Goal: Task Accomplishment & Management: Complete application form

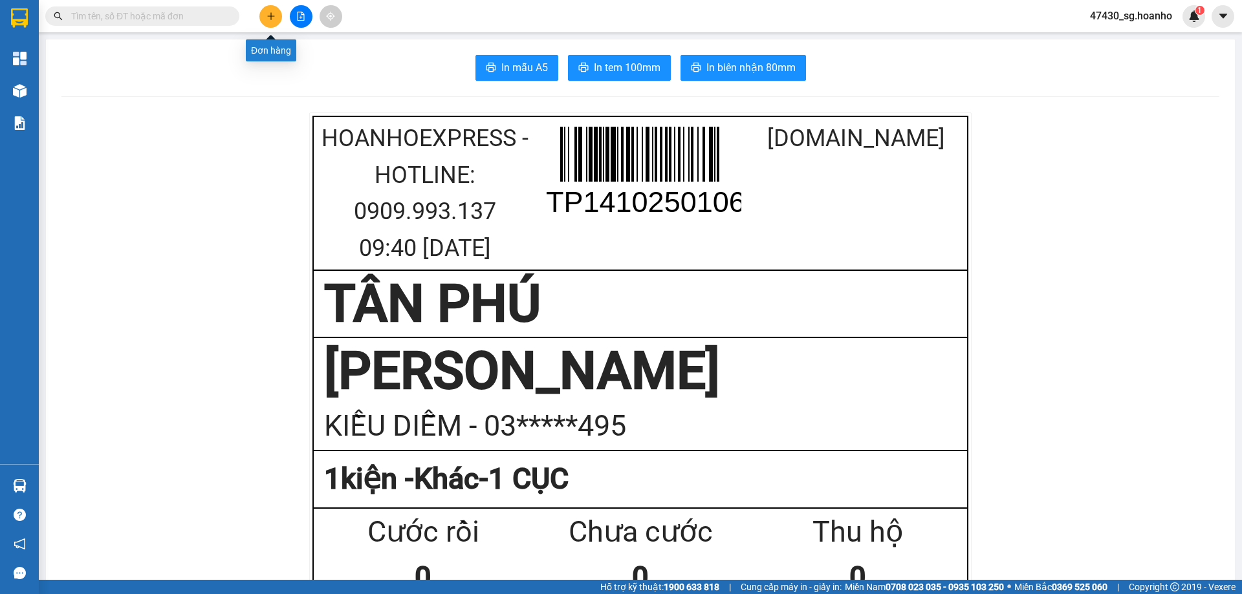
click at [271, 6] on button at bounding box center [270, 16] width 23 height 23
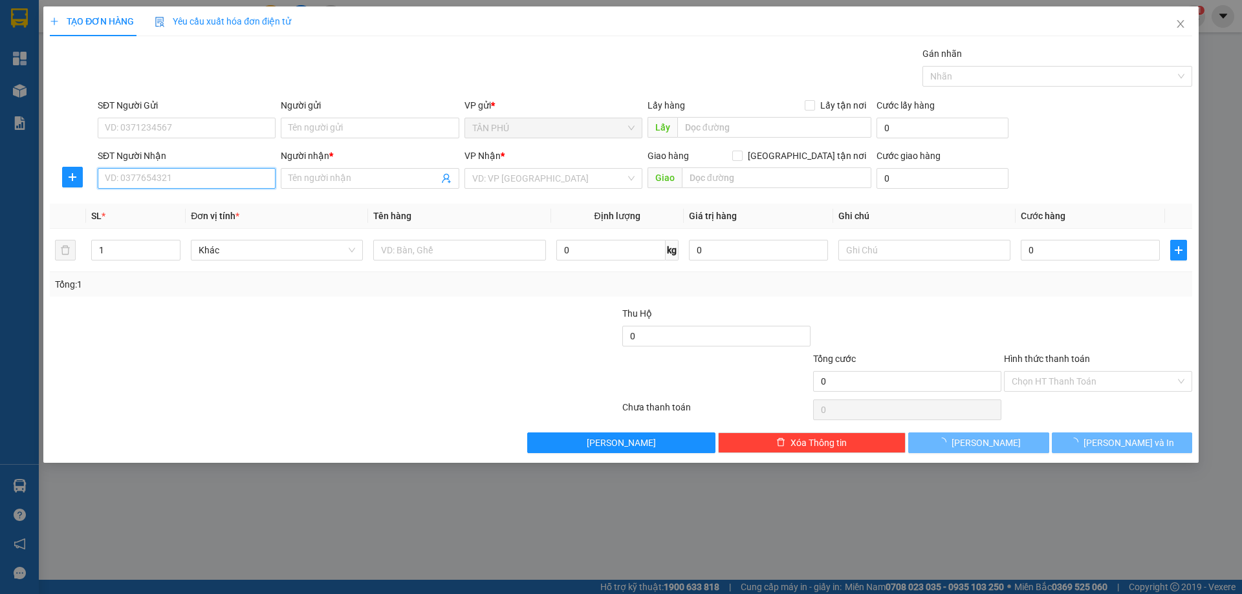
click at [210, 182] on input "SĐT Người Nhận" at bounding box center [187, 178] width 178 height 21
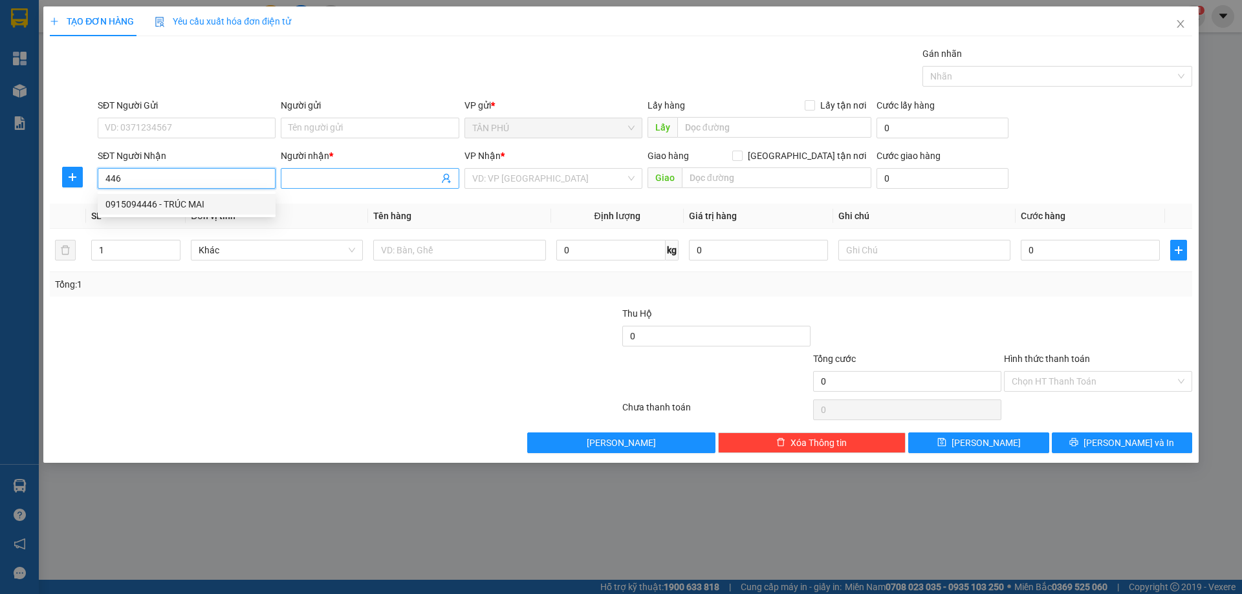
type input "446"
click at [310, 171] on input "Người nhận *" at bounding box center [362, 178] width 149 height 14
type input "LONG AN PHÁT"
click at [1065, 151] on div "SĐT Người Nhận 446 Người nhận * LONG AN PHÁT VP Nhận * VD: VP Sài Gòn Giao hàng…" at bounding box center [645, 171] width 1100 height 45
click at [169, 180] on input "446" at bounding box center [187, 178] width 178 height 21
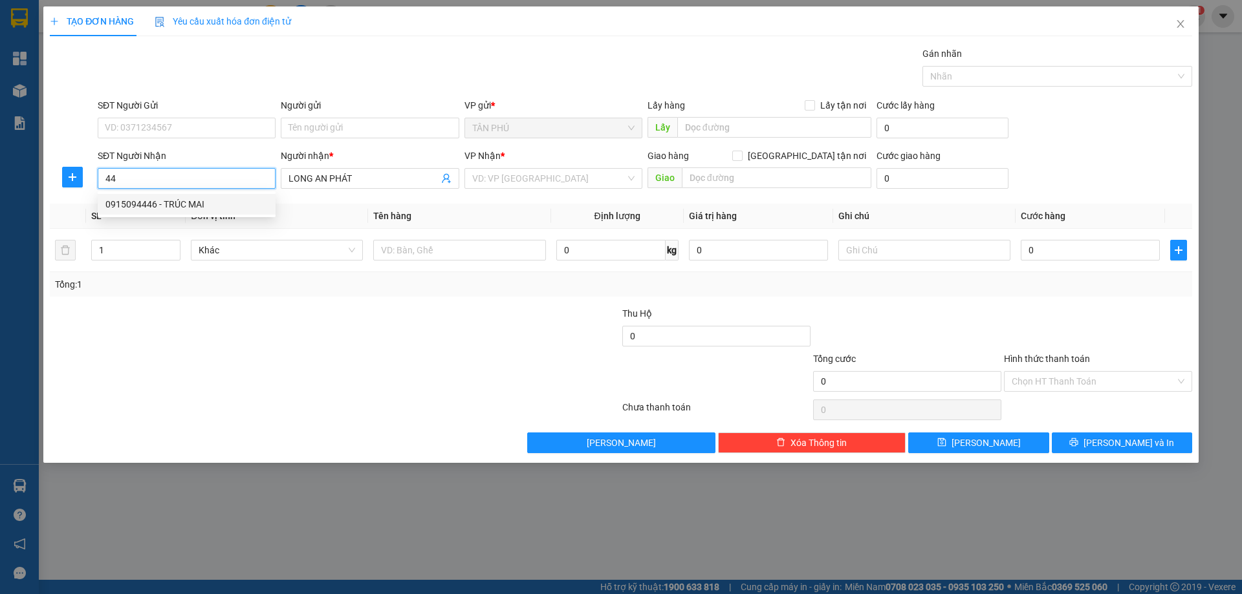
type input "4"
click at [140, 179] on input "SĐT Người Nhận" at bounding box center [187, 178] width 178 height 21
type input "0915094446"
click at [405, 250] on input "text" at bounding box center [459, 250] width 172 height 21
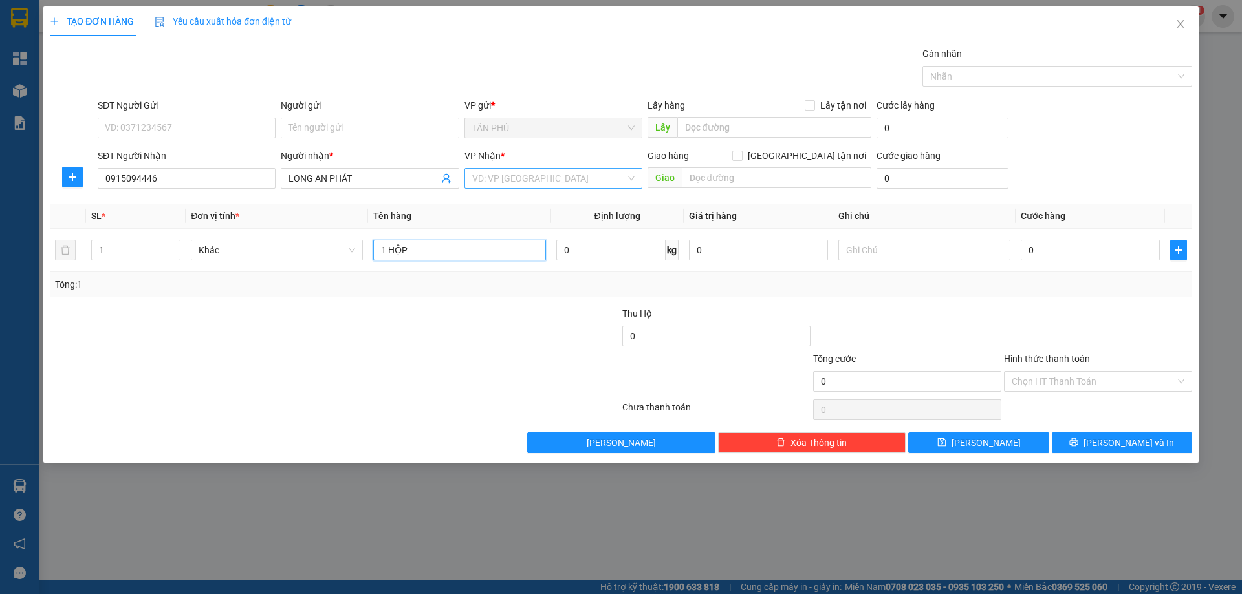
type input "1 HỘP"
click at [495, 186] on input "search" at bounding box center [548, 178] width 153 height 19
click at [503, 220] on div "[PERSON_NAME]" at bounding box center [553, 225] width 162 height 14
click at [911, 240] on input "text" at bounding box center [924, 250] width 172 height 21
type input "C-40"
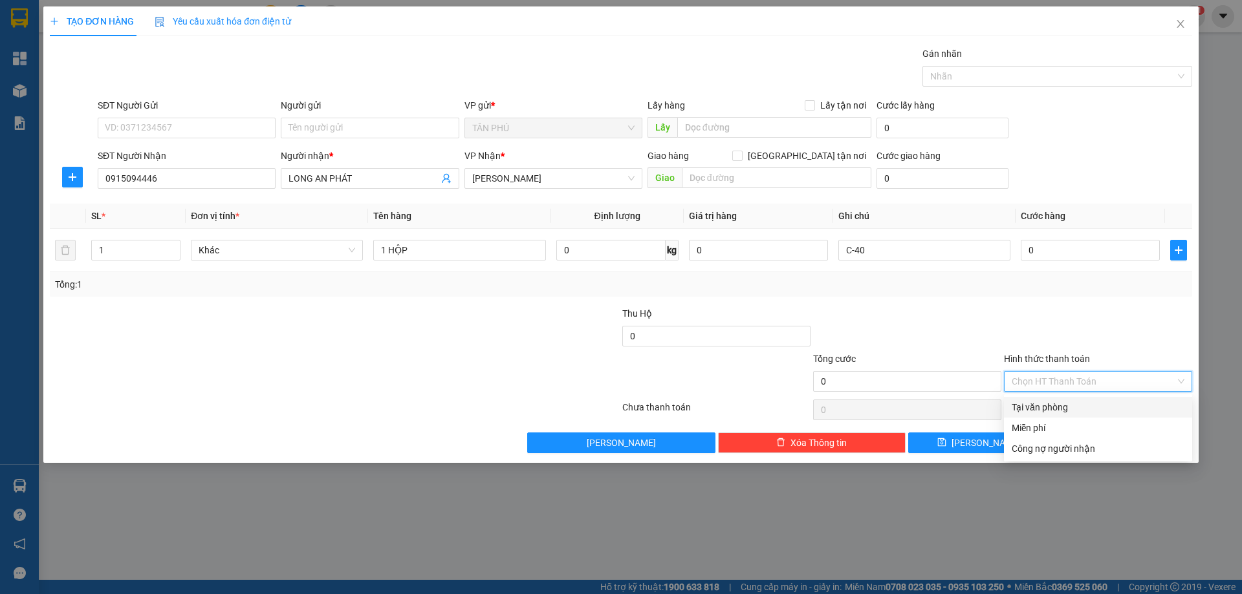
click at [1030, 387] on input "Hình thức thanh toán" at bounding box center [1094, 381] width 164 height 19
click at [1041, 426] on div "Miễn phí" at bounding box center [1098, 428] width 173 height 14
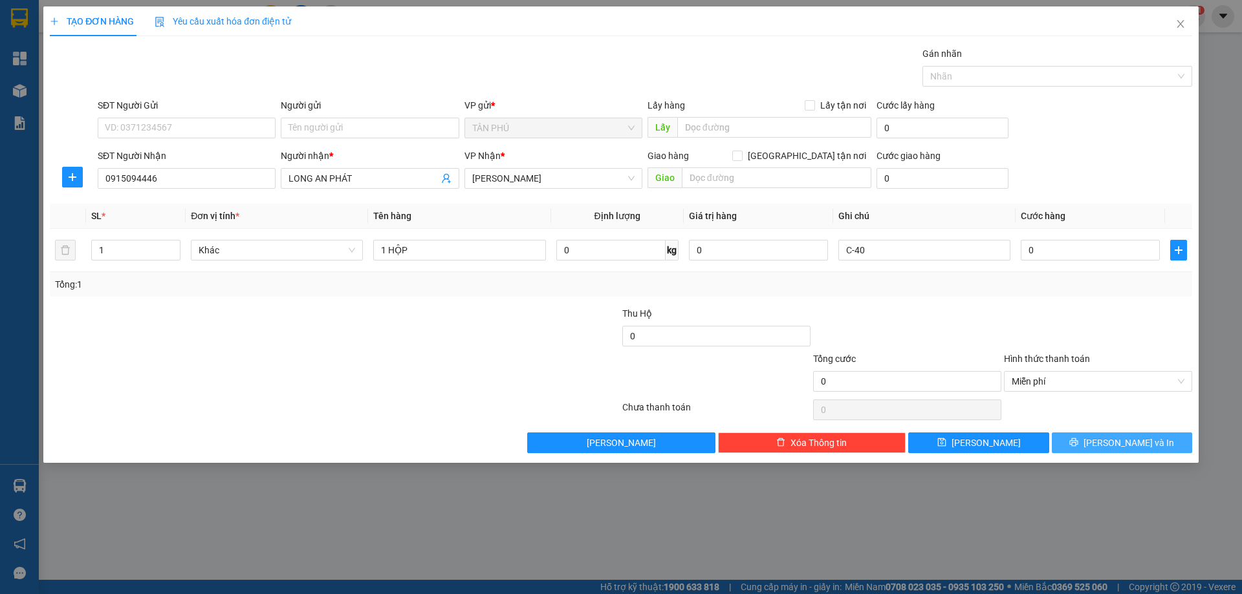
click at [1105, 450] on button "[PERSON_NAME] và In" at bounding box center [1122, 443] width 140 height 21
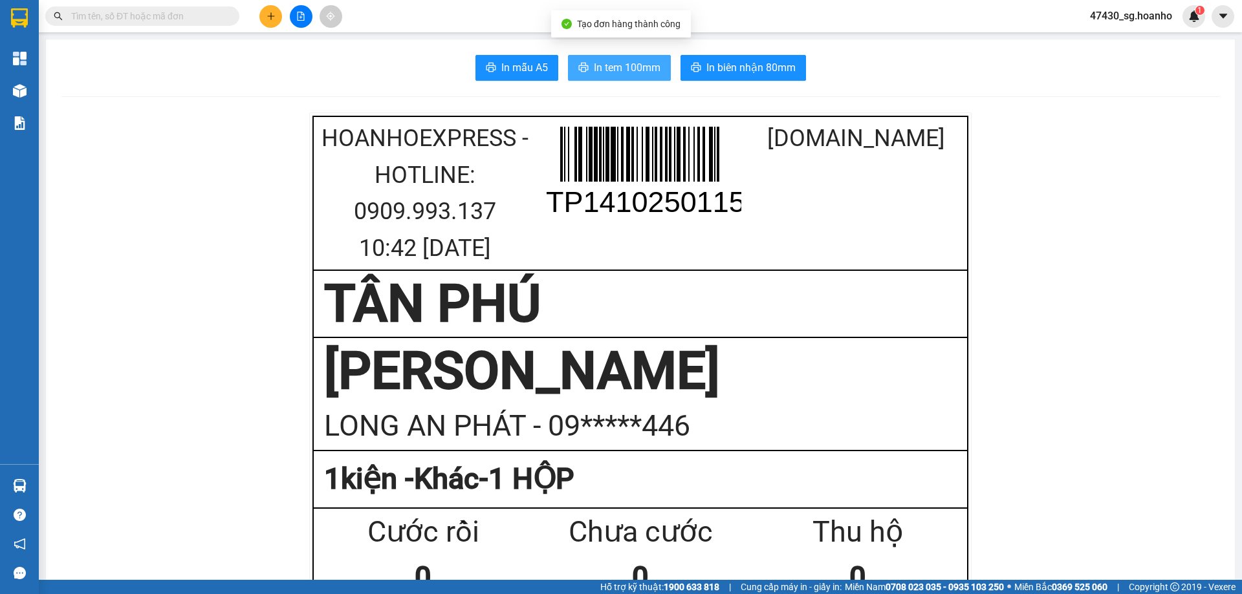
click at [655, 67] on span "In tem 100mm" at bounding box center [627, 68] width 67 height 16
